Goal: Check status: Check status

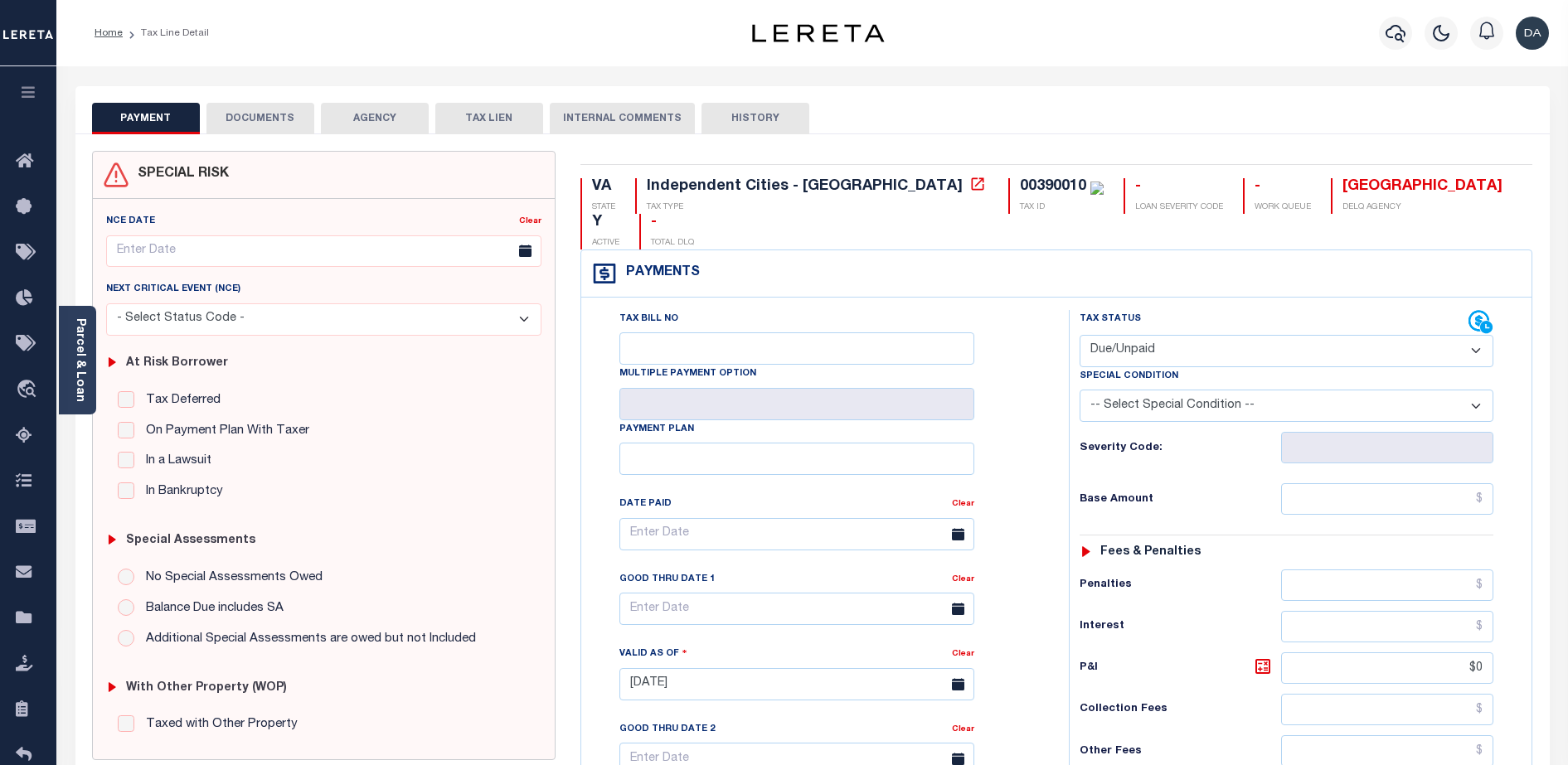
select select "DUE"
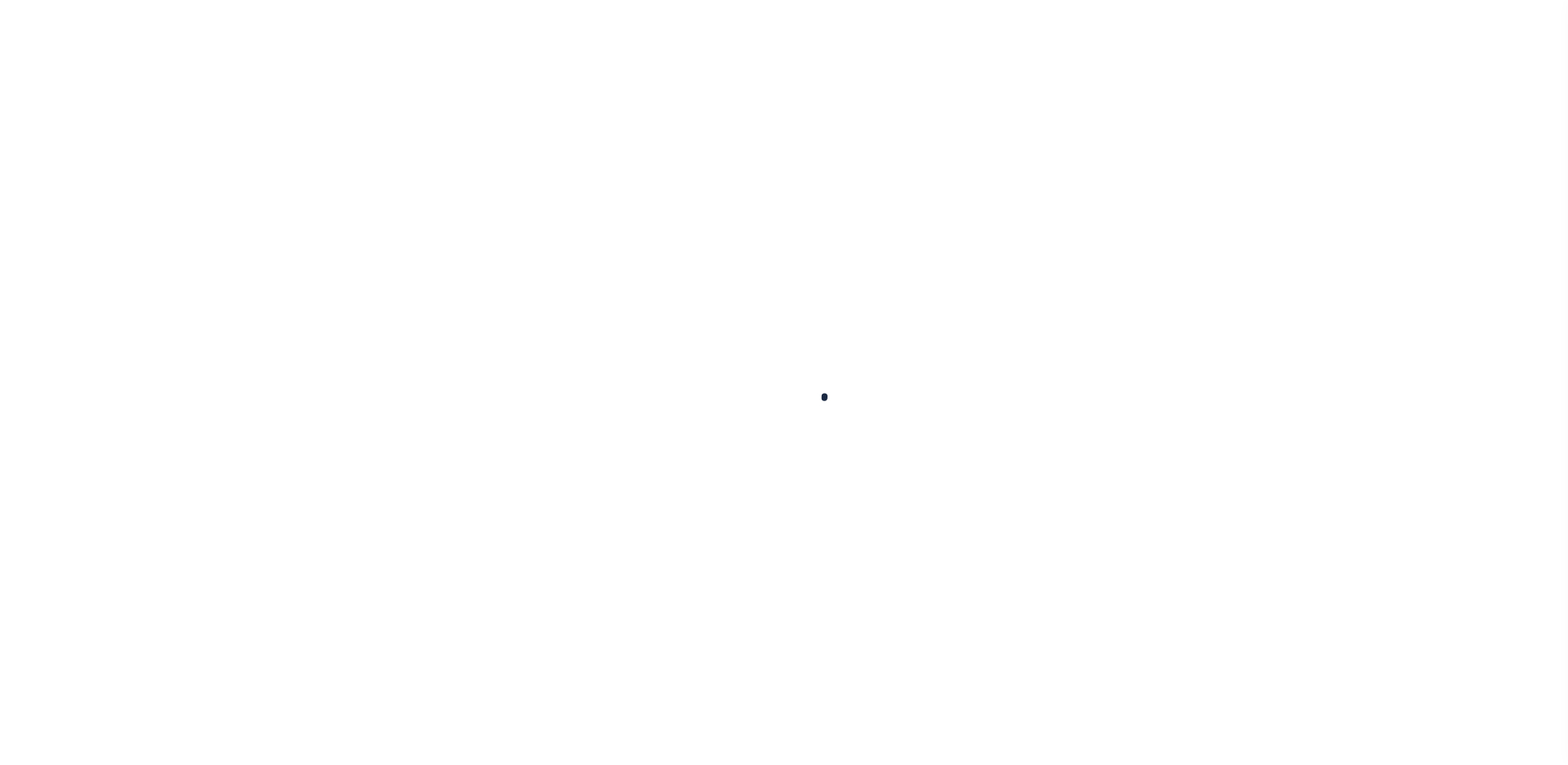
select select "DUE"
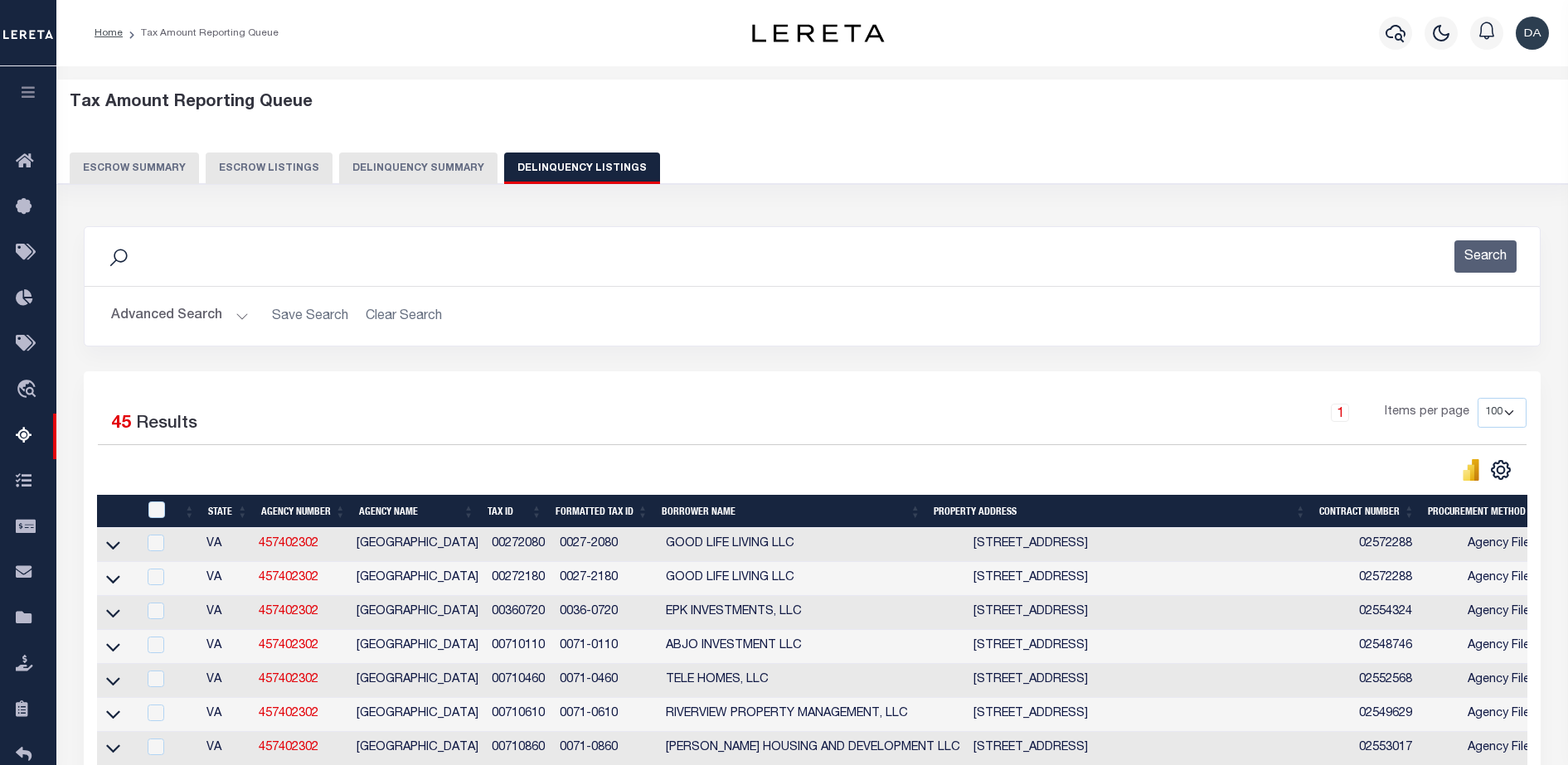
select select "100"
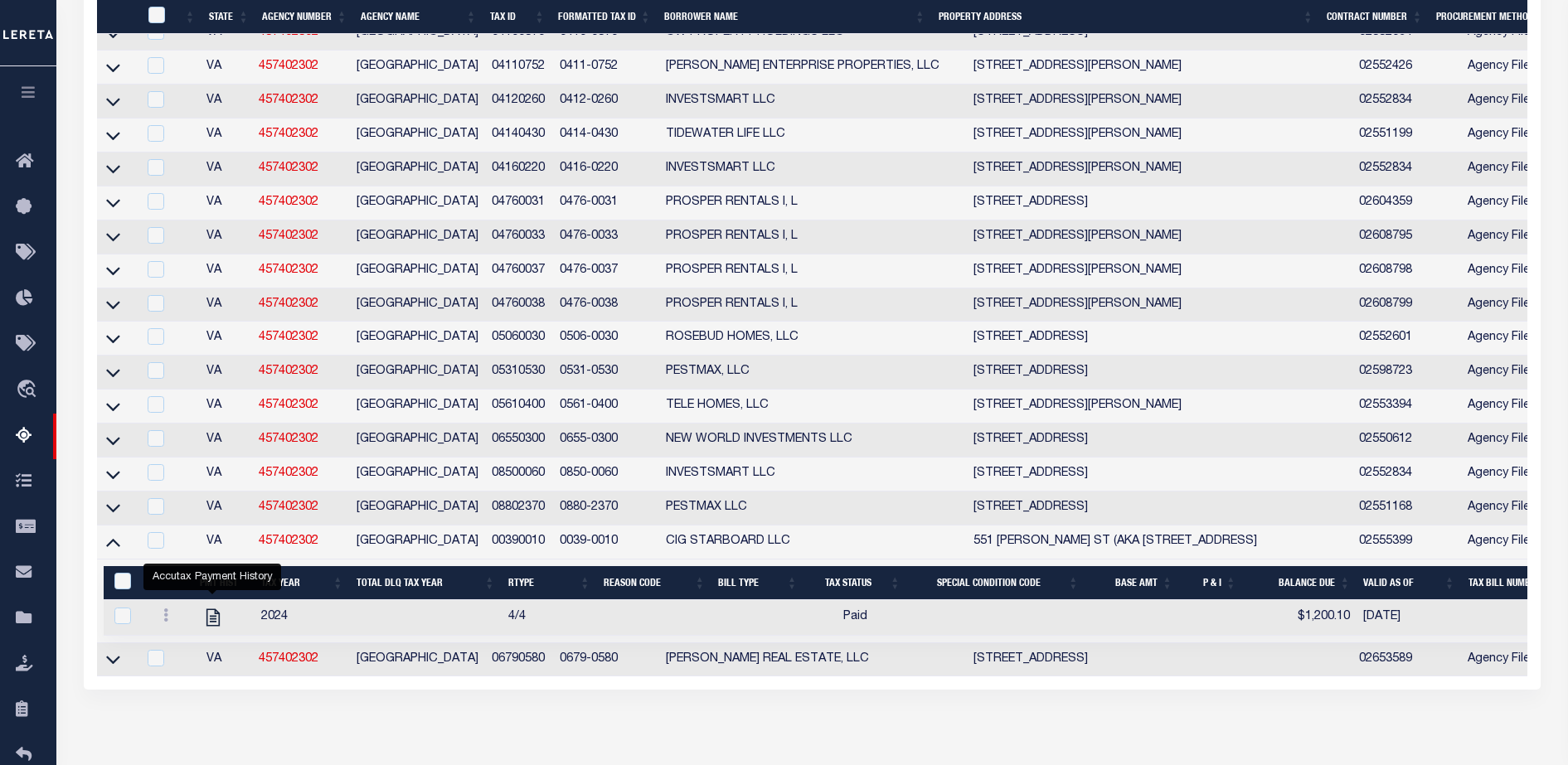
scroll to position [1461, 0]
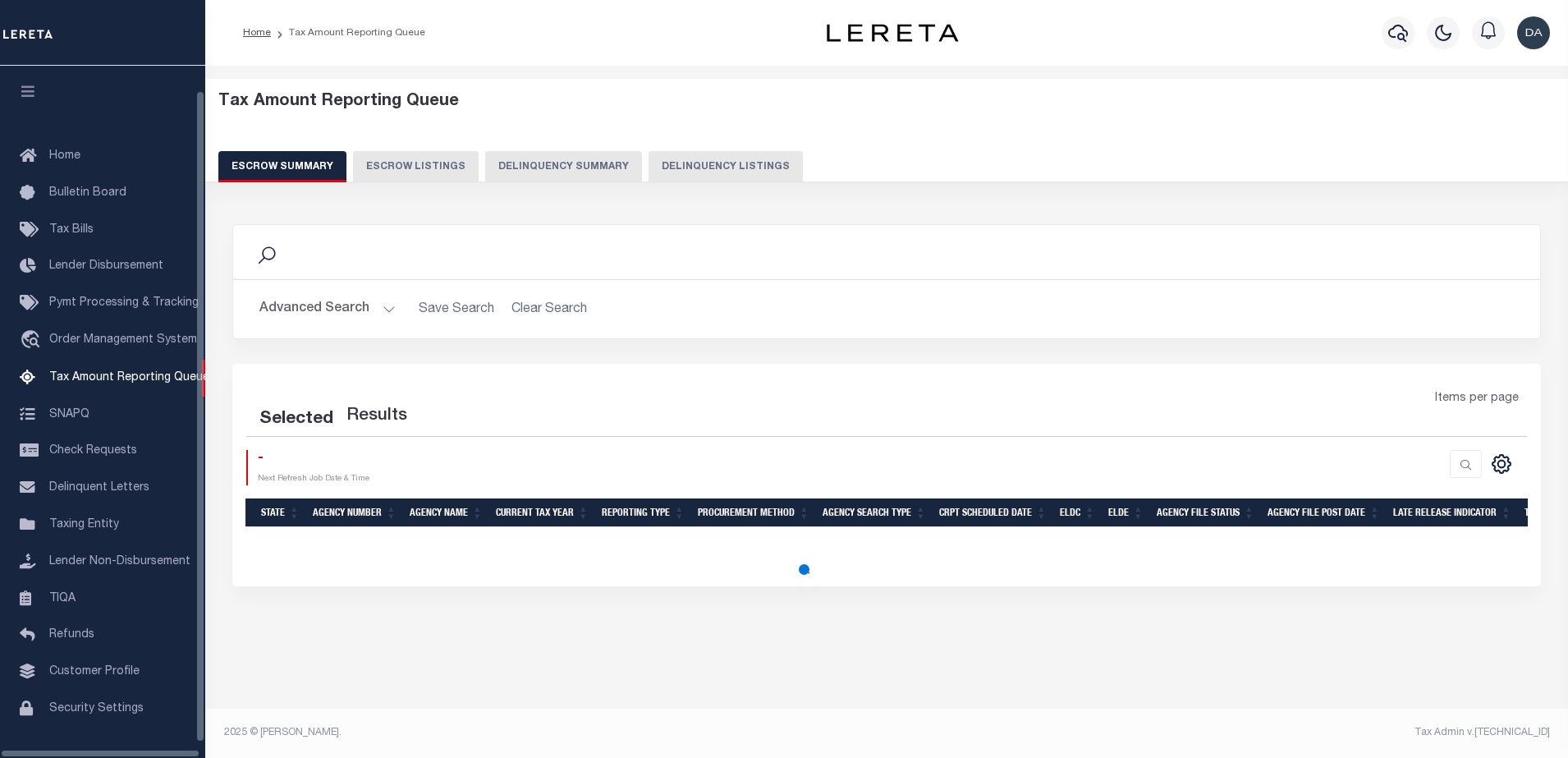
select select "100"
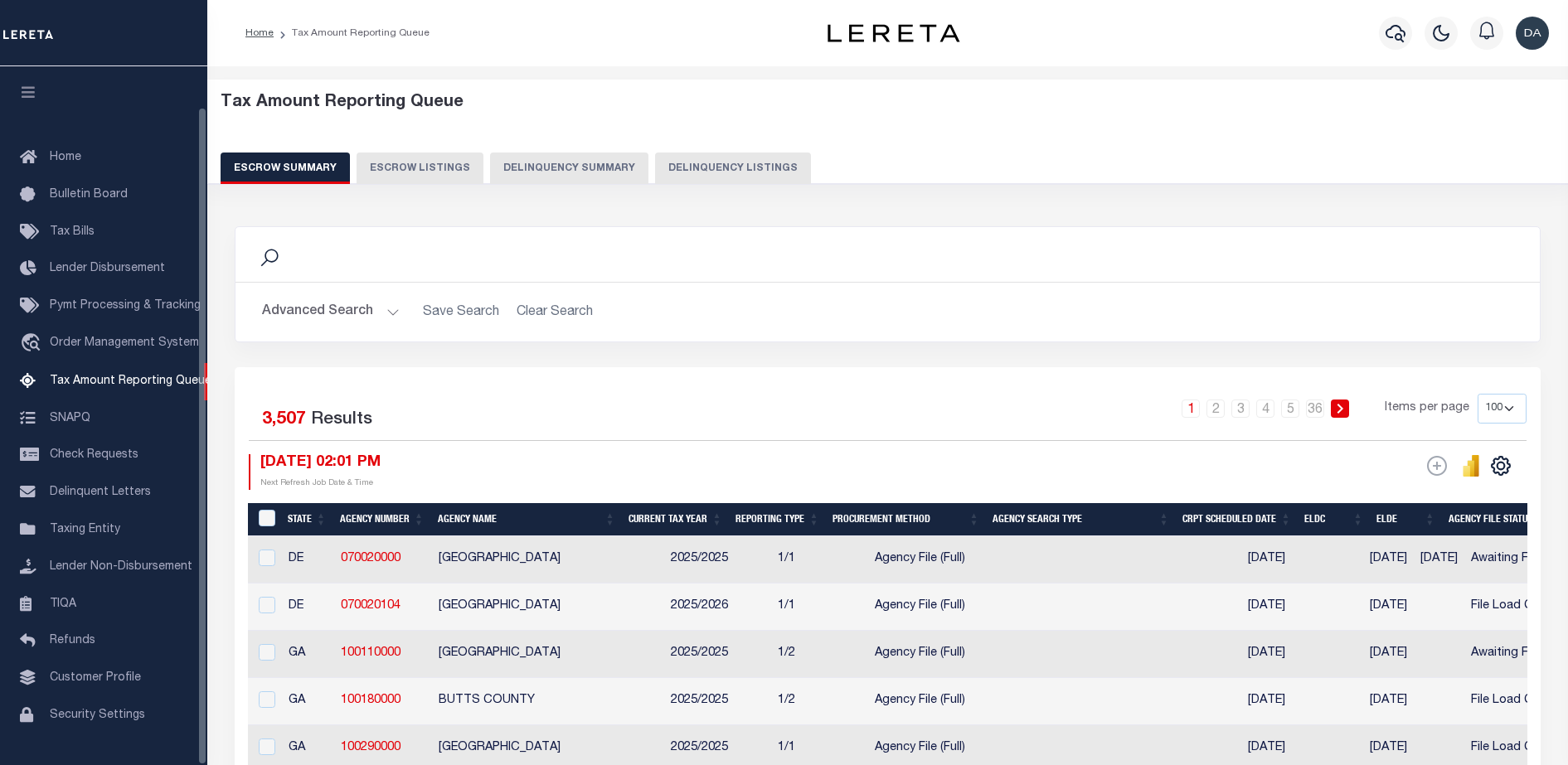
scroll to position [42, 0]
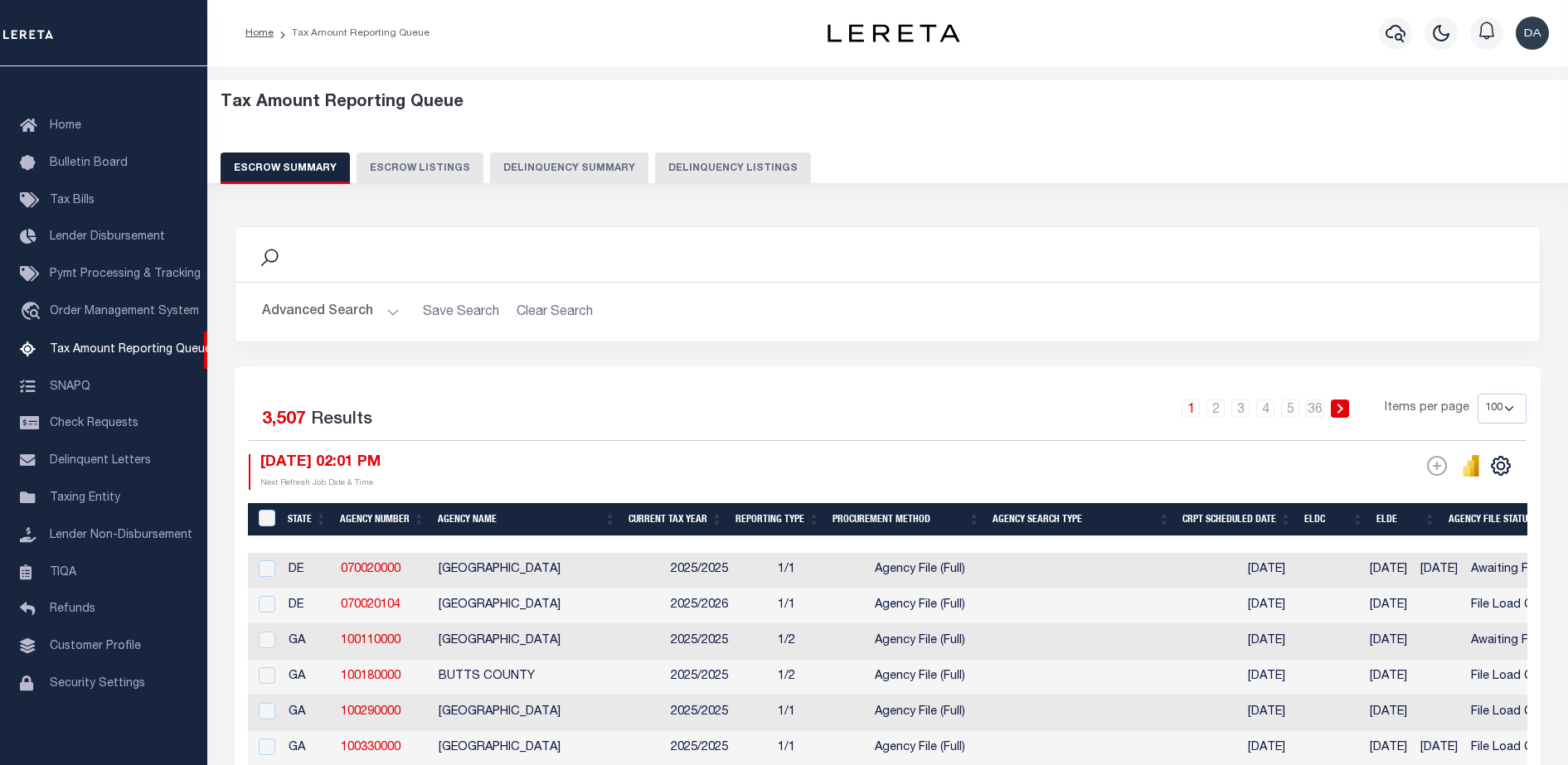
click at [604, 170] on button "Delinquency Summary" at bounding box center [569, 168] width 158 height 31
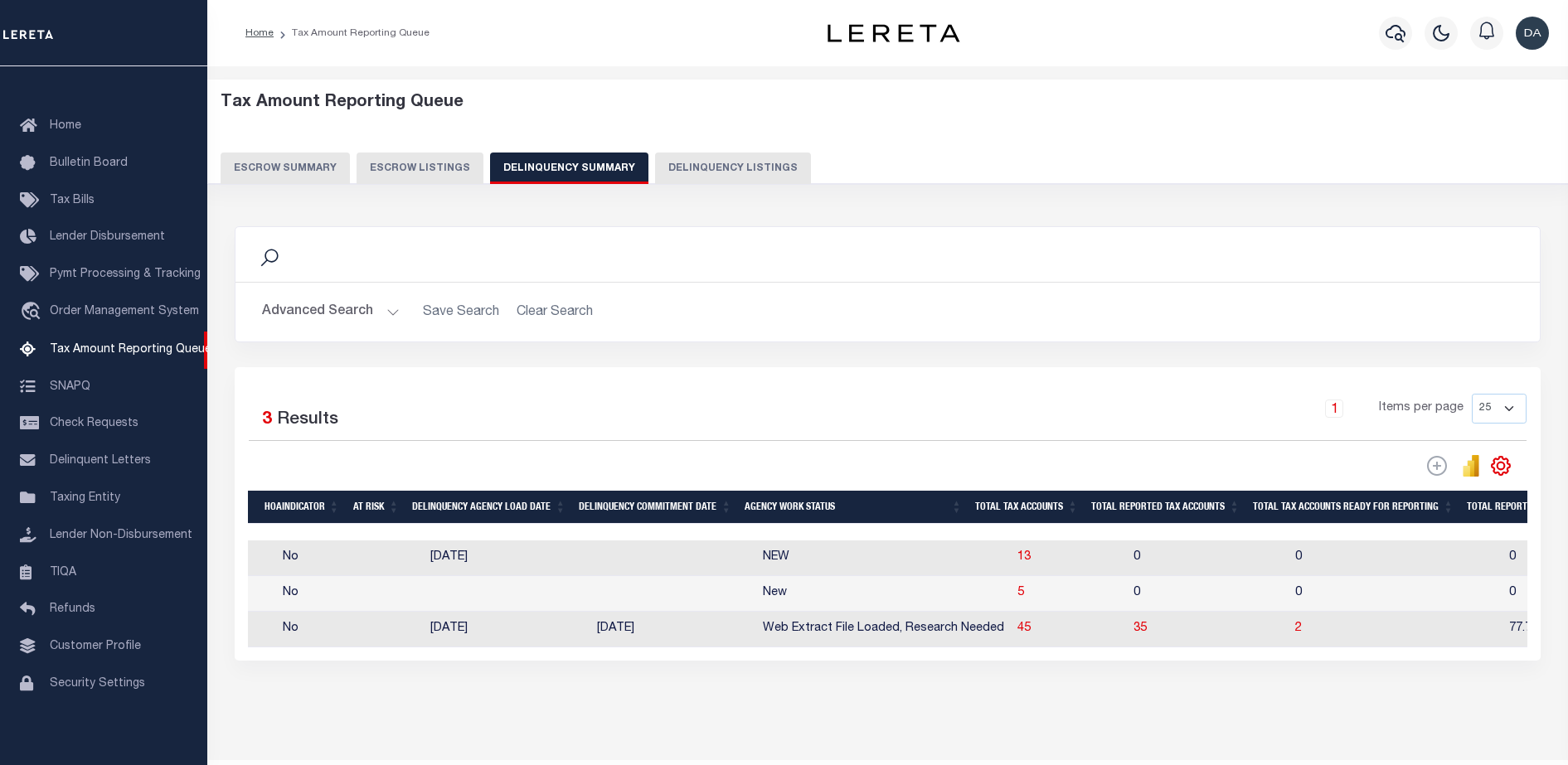
scroll to position [0, 0]
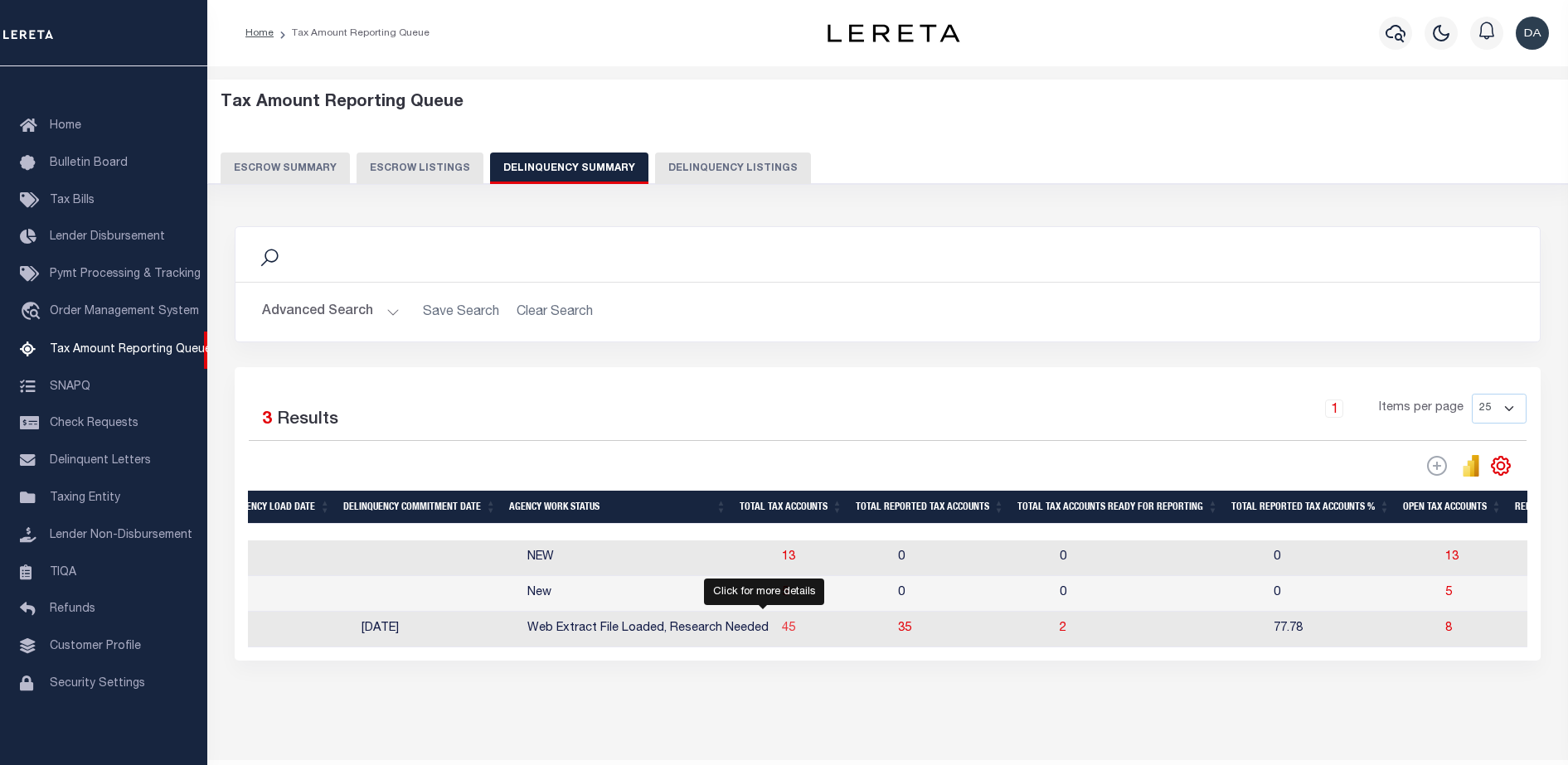
click at [782, 634] on span "45" at bounding box center [788, 628] width 14 height 12
select select "100"
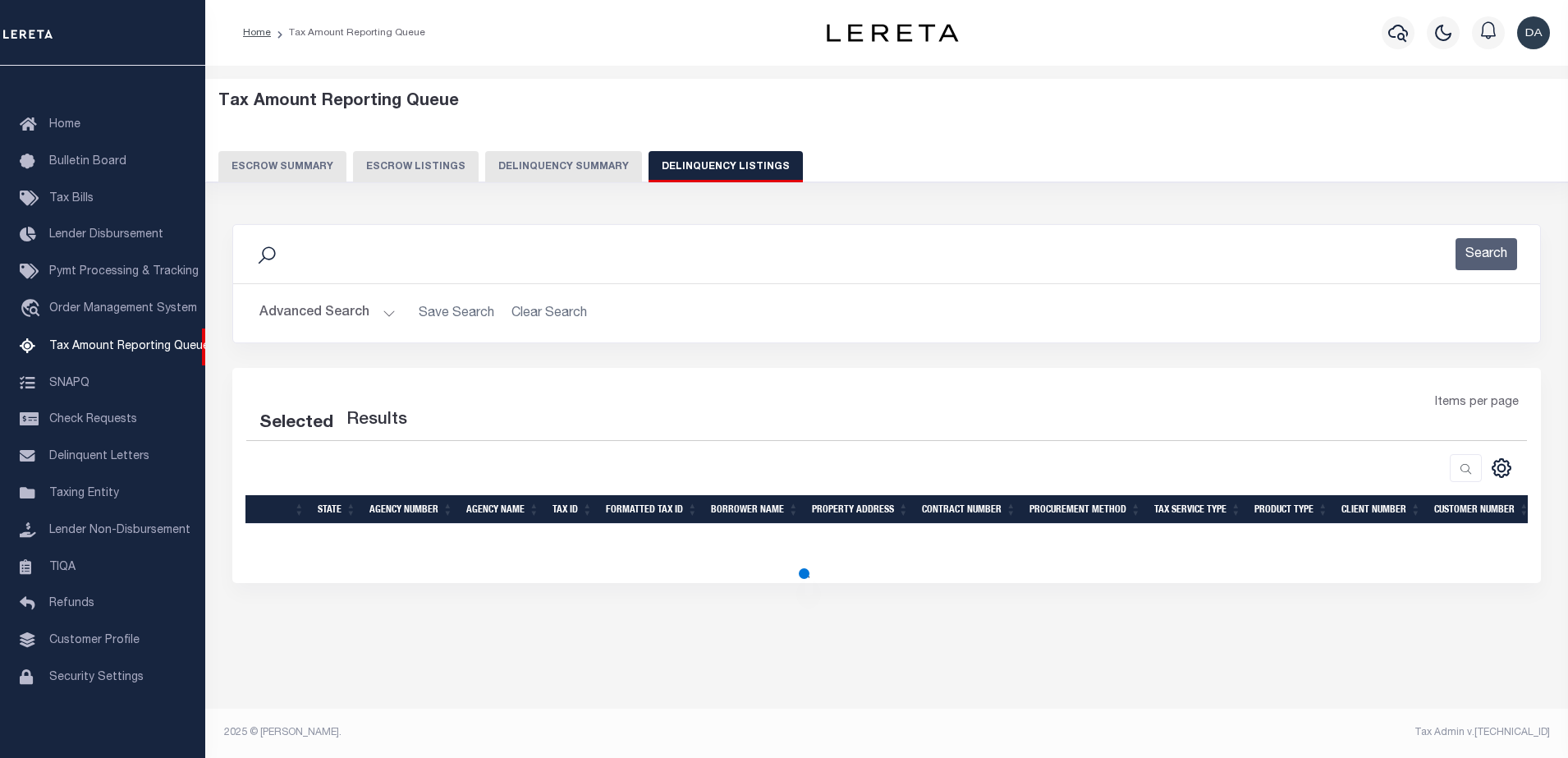
select select "100"
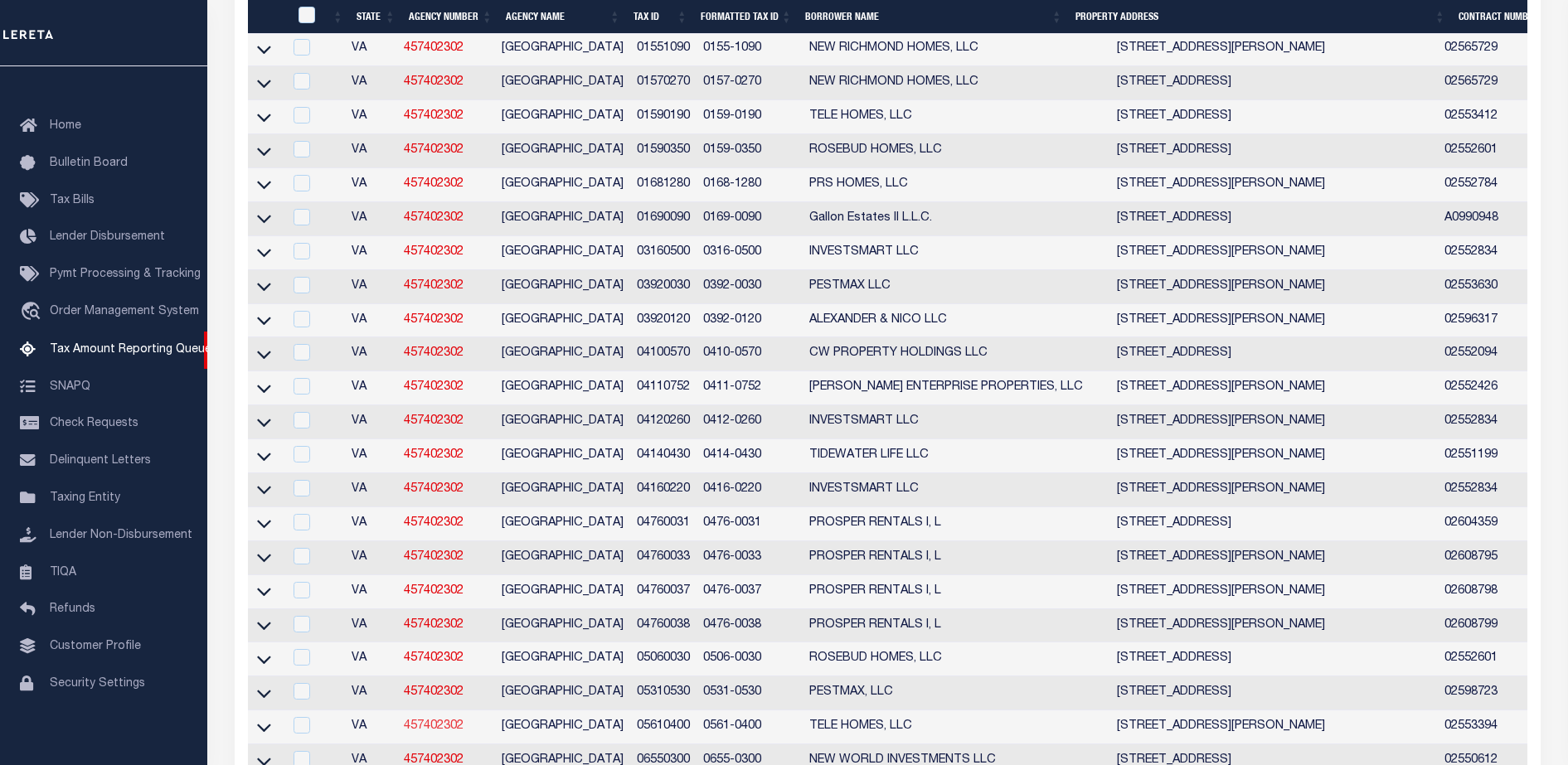
scroll to position [1498, 0]
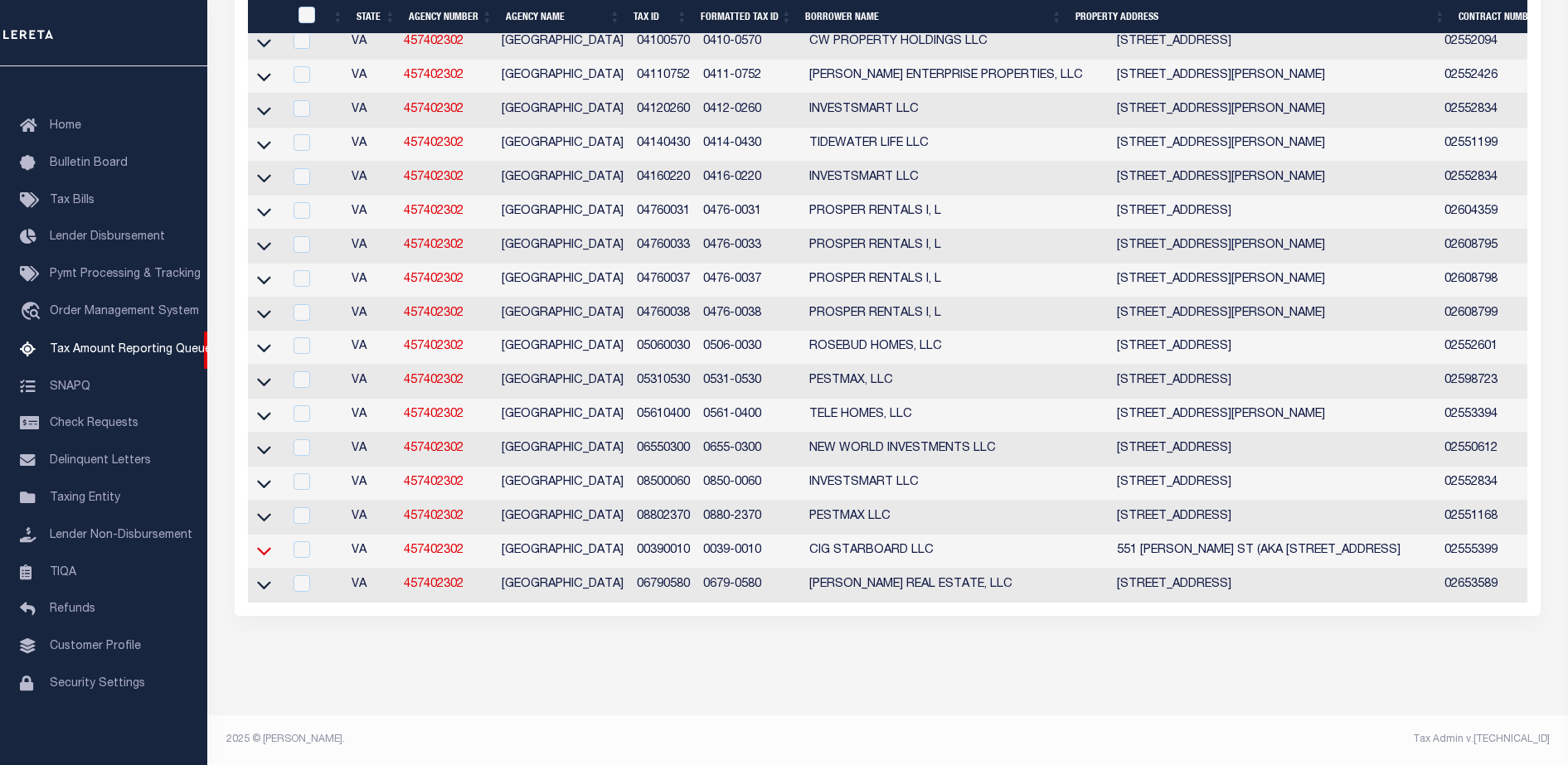
click at [265, 548] on icon at bounding box center [263, 552] width 14 height 9
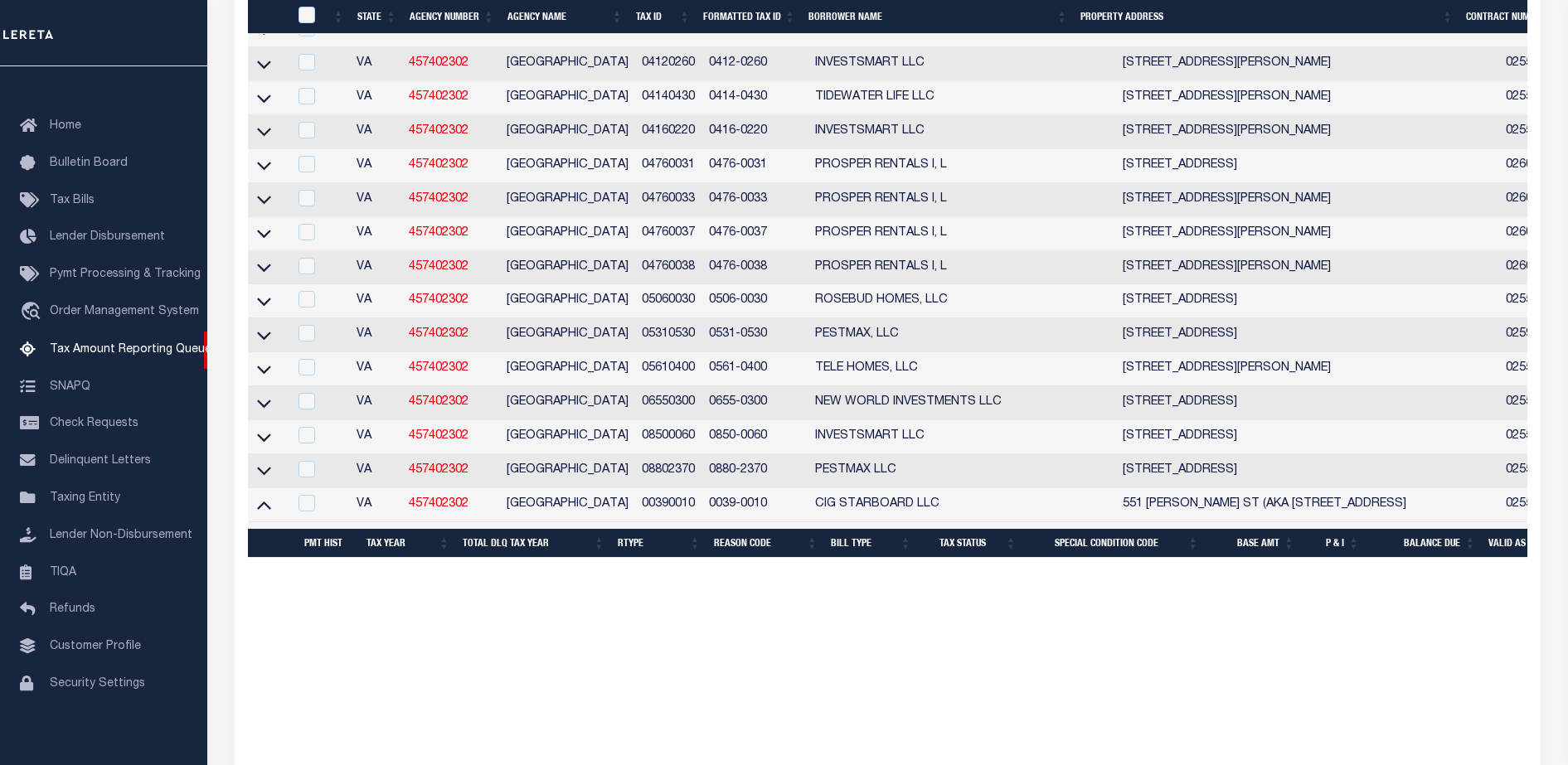
scroll to position [1464, 0]
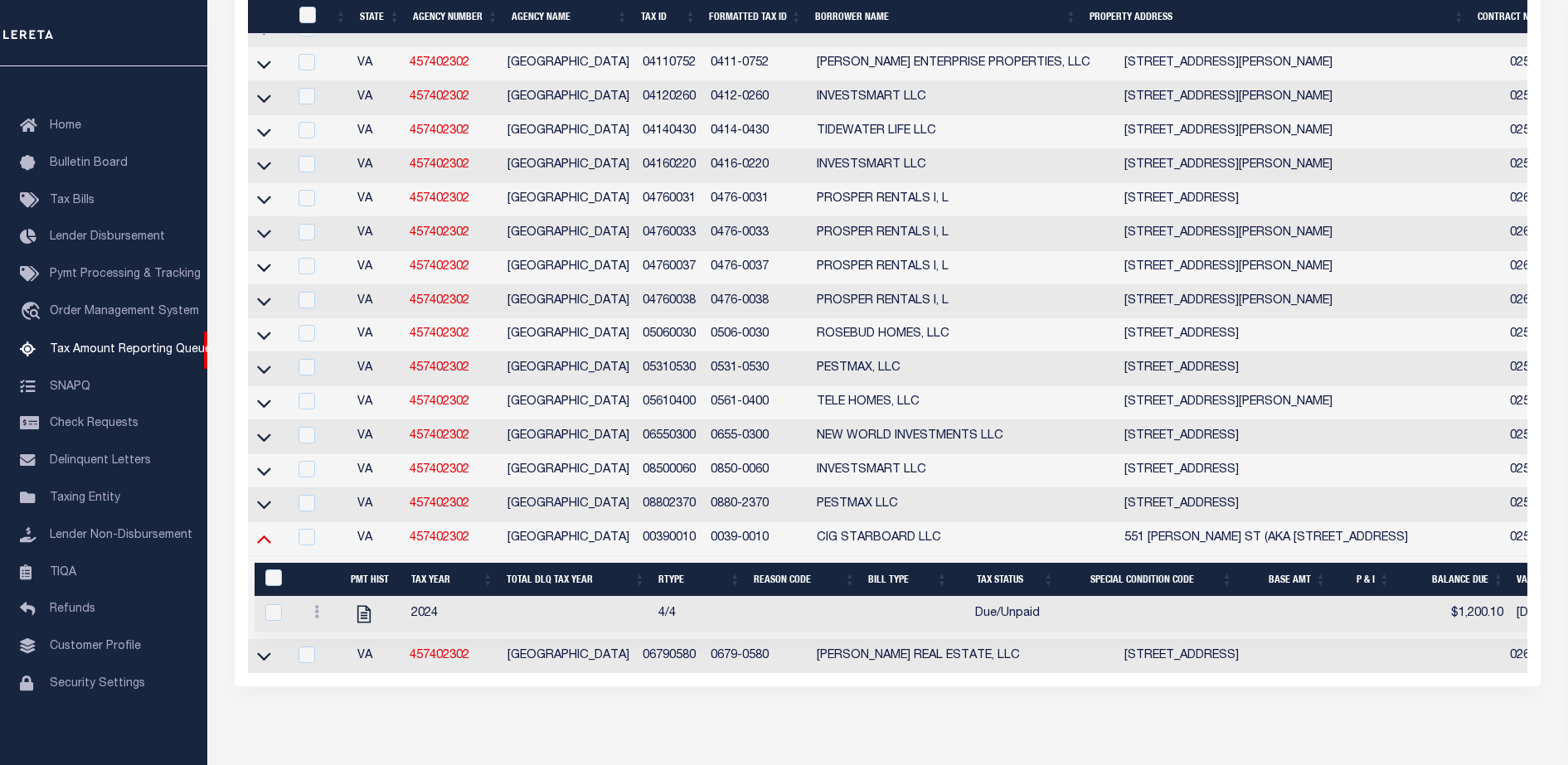
click at [260, 543] on icon at bounding box center [263, 539] width 14 height 9
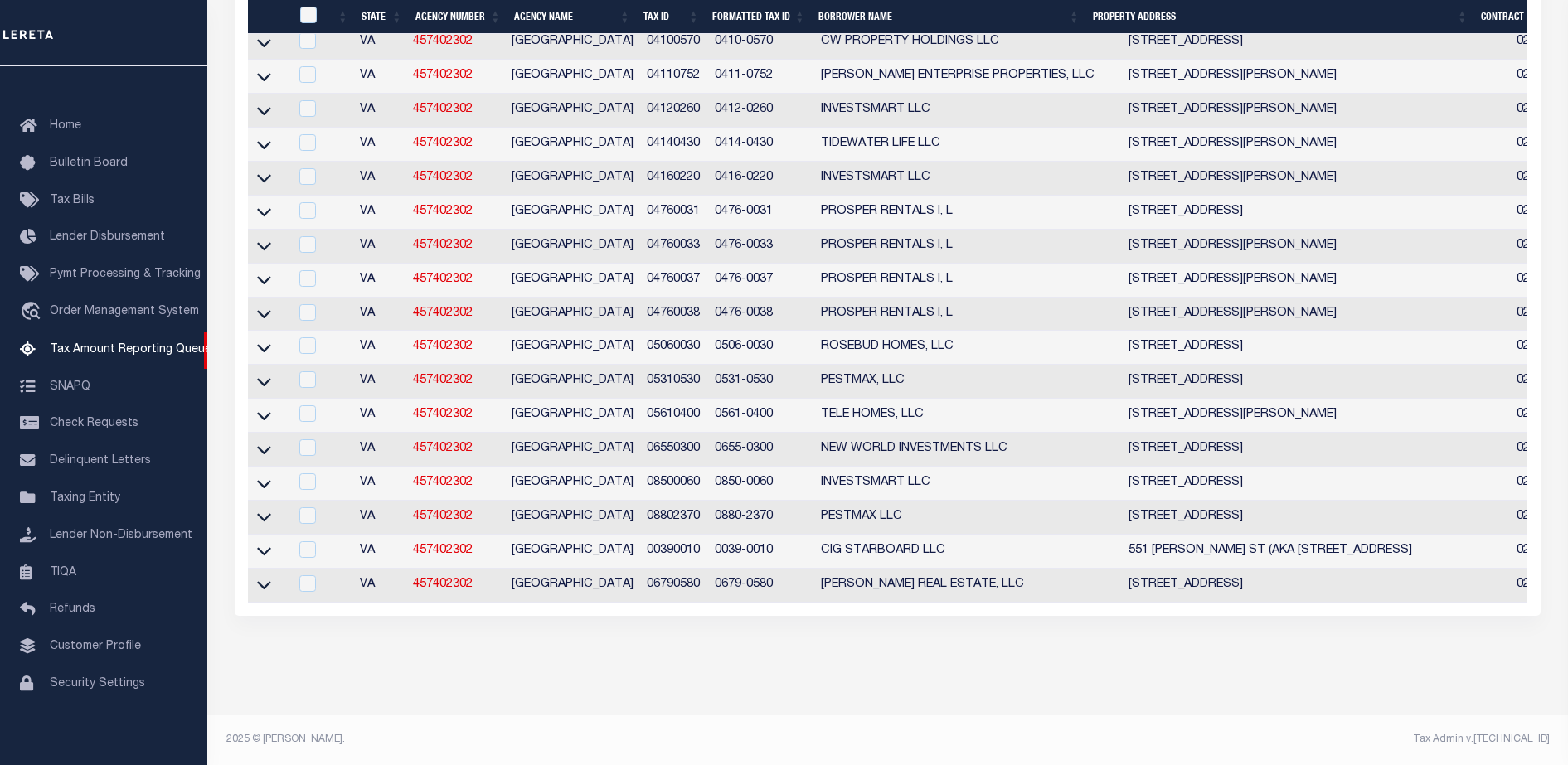
click at [260, 560] on icon at bounding box center [263, 551] width 14 height 17
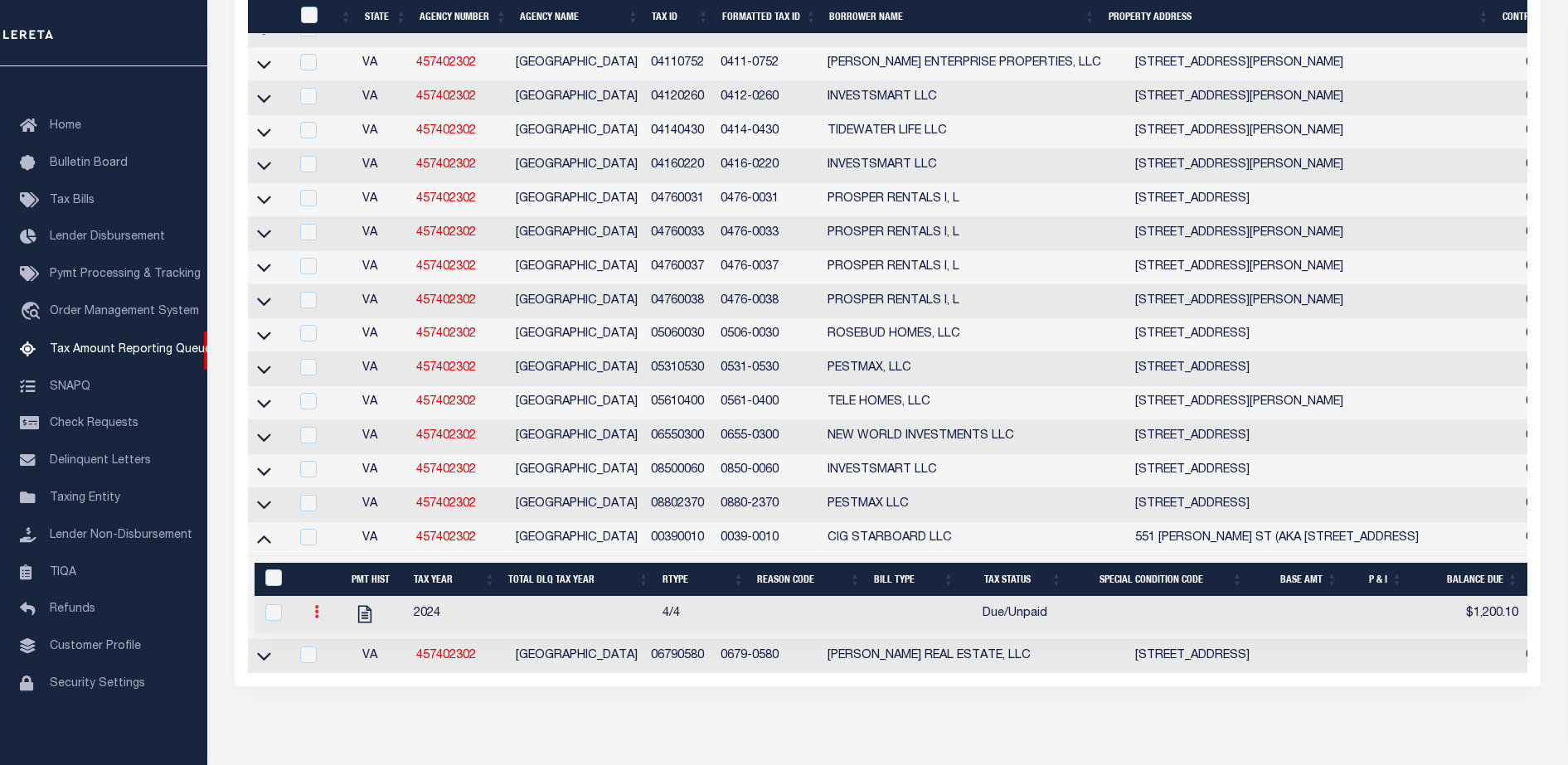
click at [313, 621] on link at bounding box center [316, 614] width 18 height 14
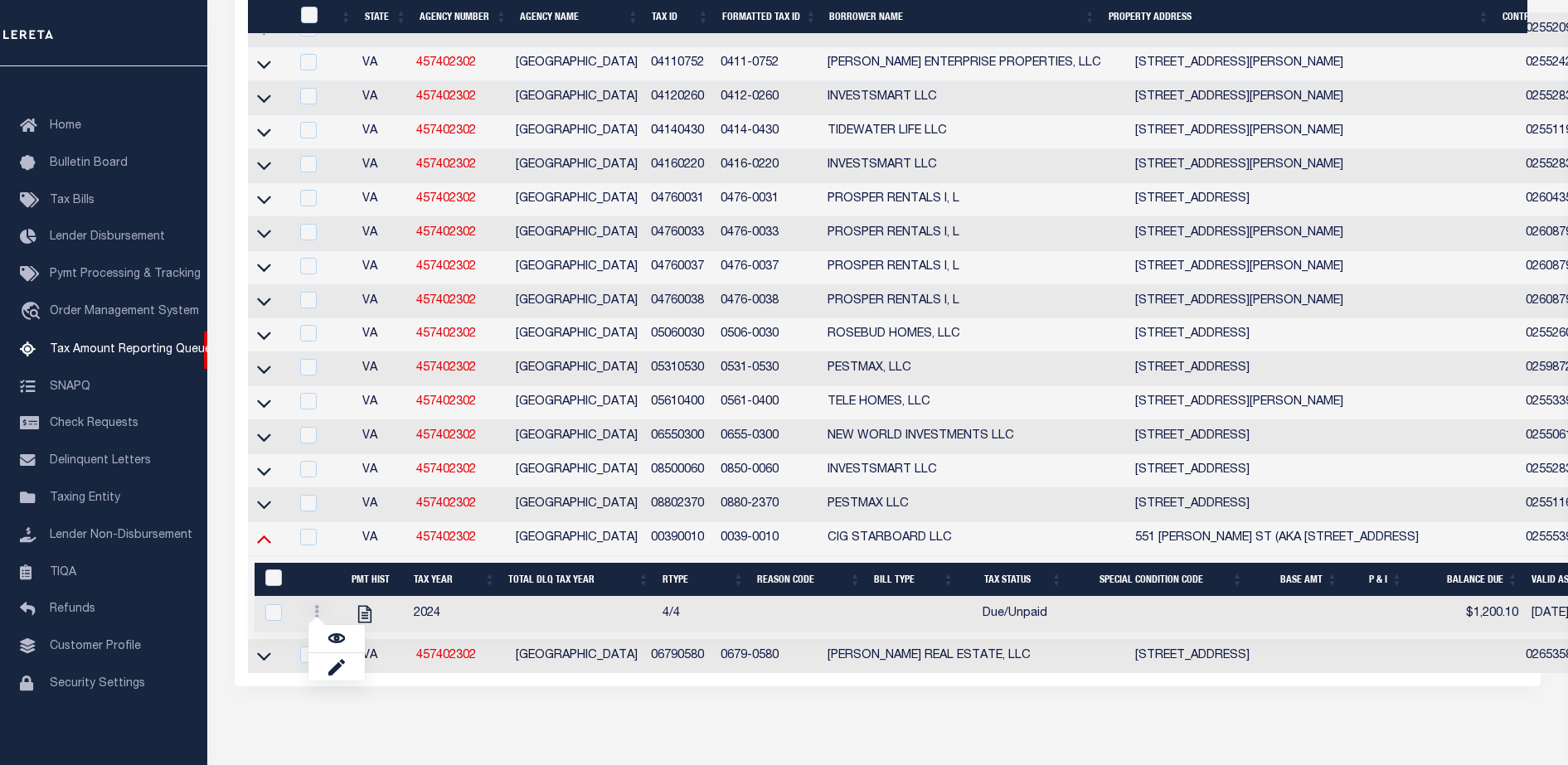
click at [259, 547] on icon at bounding box center [263, 539] width 14 height 17
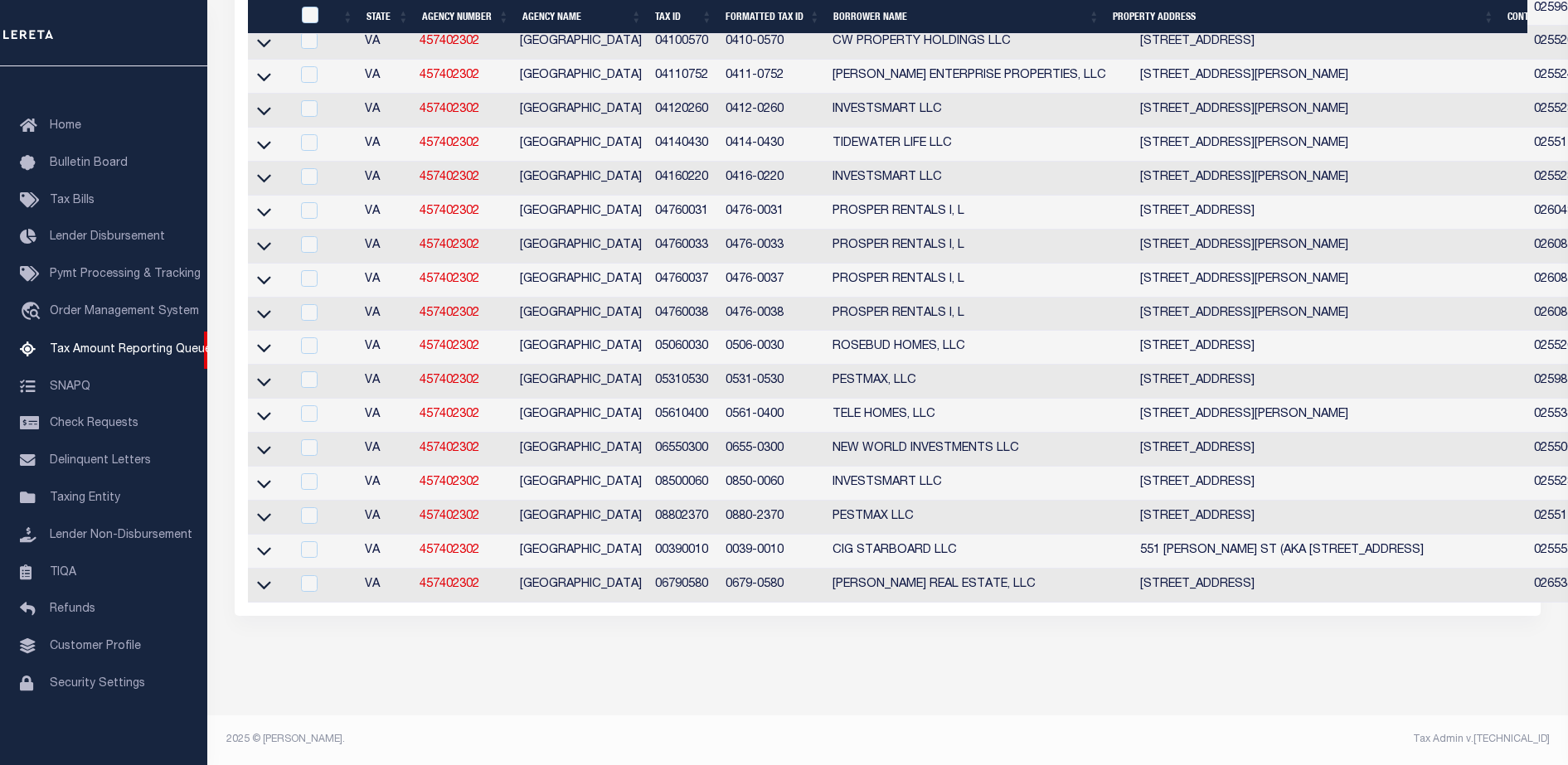
drag, startPoint x: 1442, startPoint y: 686, endPoint x: 1397, endPoint y: 684, distance: 45.0
click at [260, 560] on icon at bounding box center [263, 551] width 14 height 17
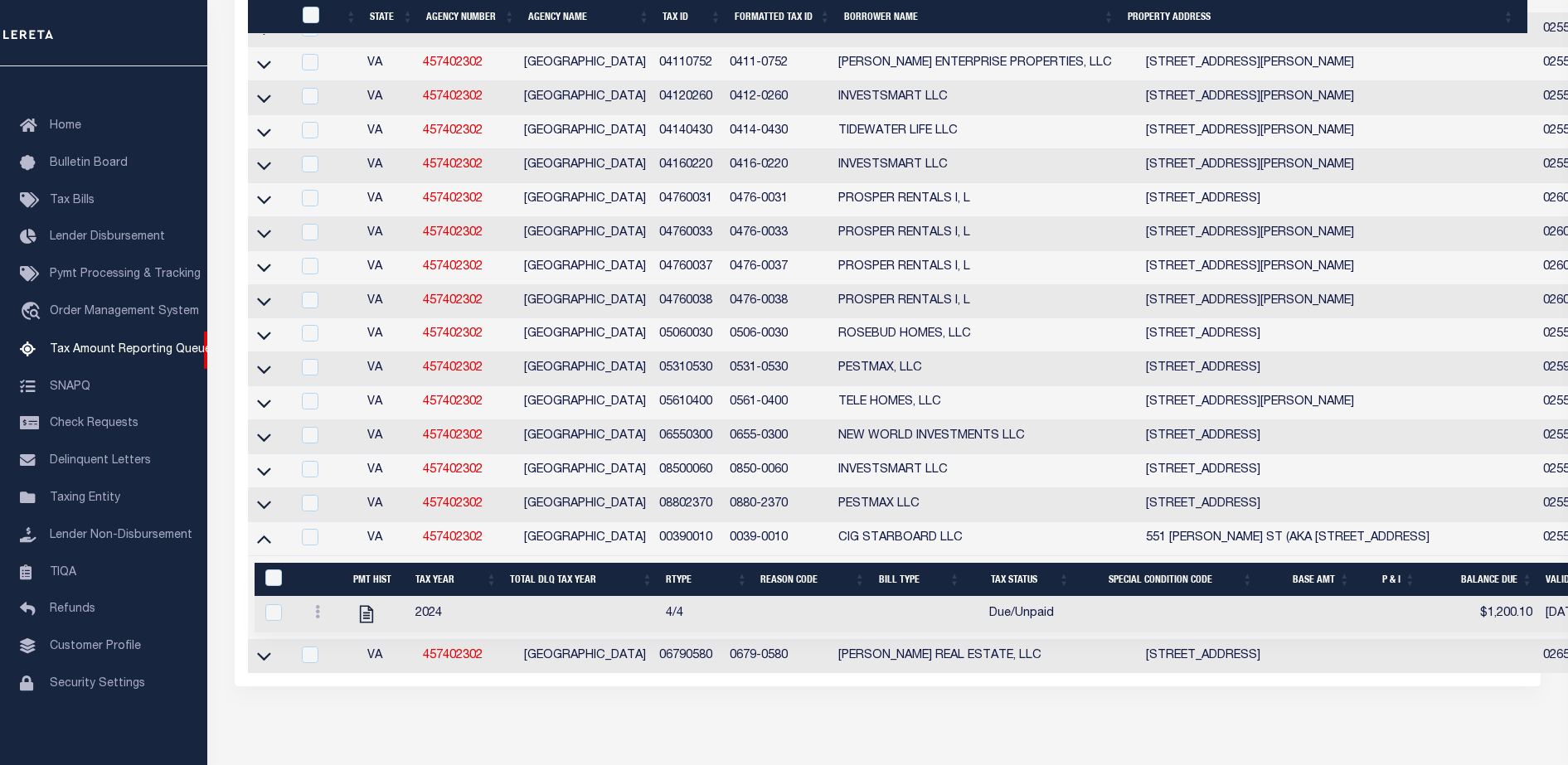
scroll to position [1453, 0]
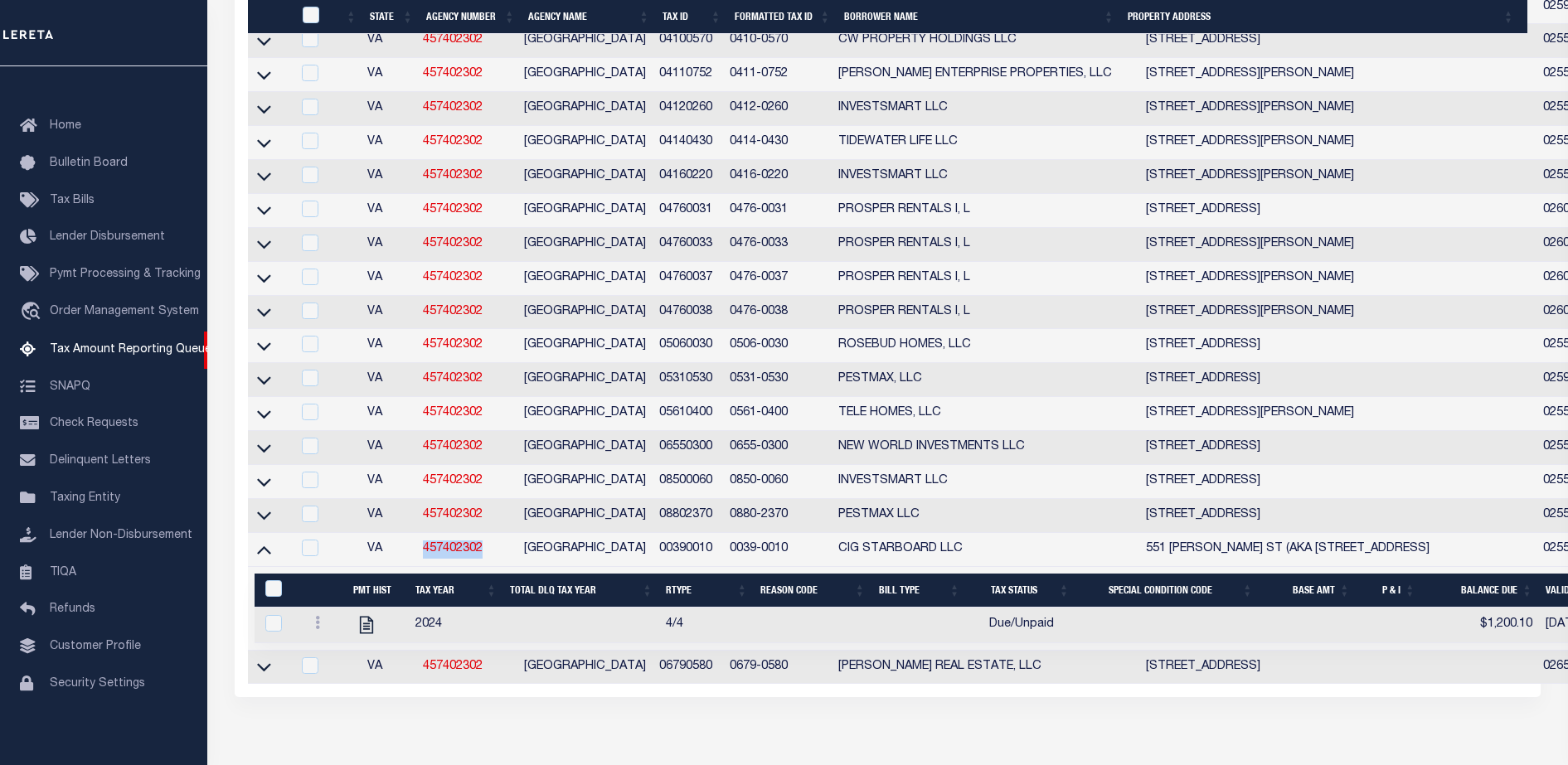
drag, startPoint x: 509, startPoint y: 588, endPoint x: 420, endPoint y: 577, distance: 89.7
click at [420, 567] on td "457402302" at bounding box center [467, 549] width 101 height 34
checkbox input "true"
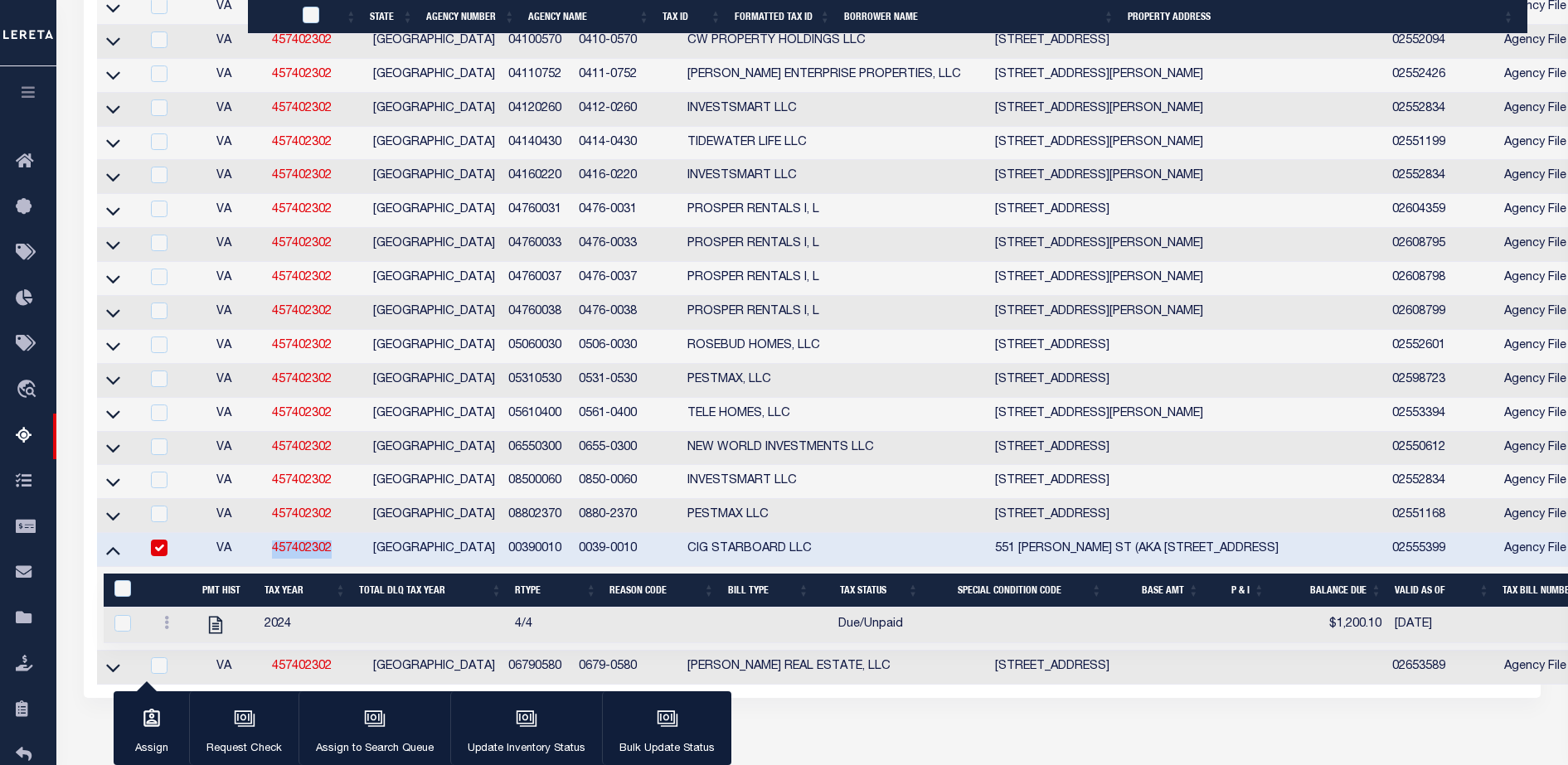
copy link "457402302"
